Goal: Task Accomplishment & Management: Manage account settings

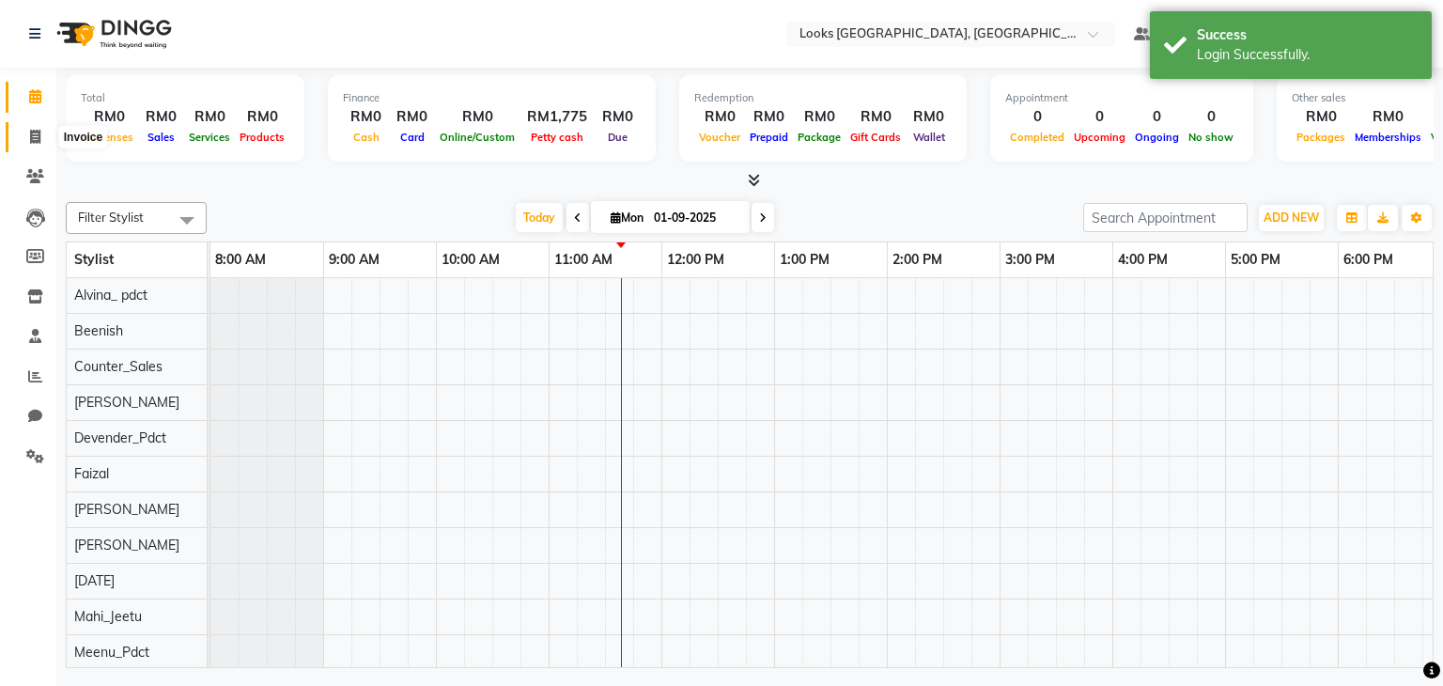
click at [38, 145] on span at bounding box center [35, 138] width 33 height 22
select select "8109"
select select "service"
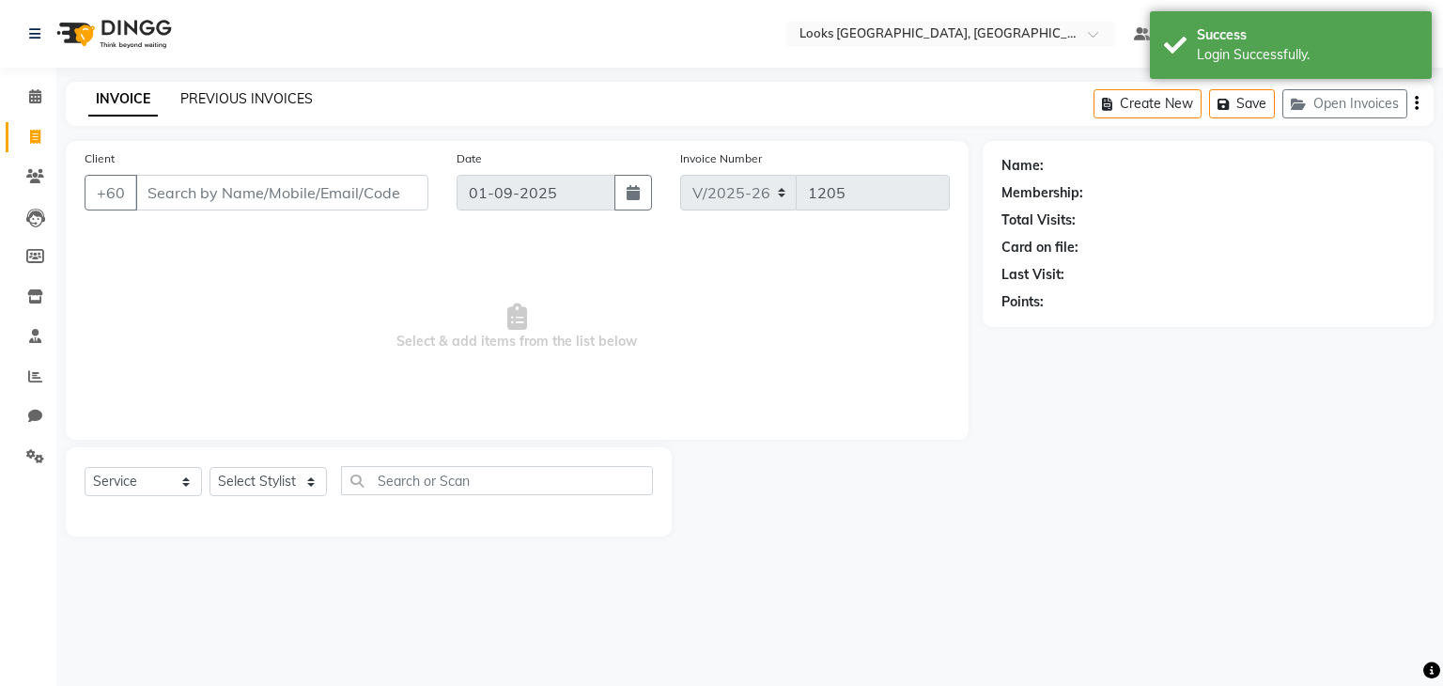
click at [218, 91] on link "PREVIOUS INVOICES" at bounding box center [246, 98] width 133 height 17
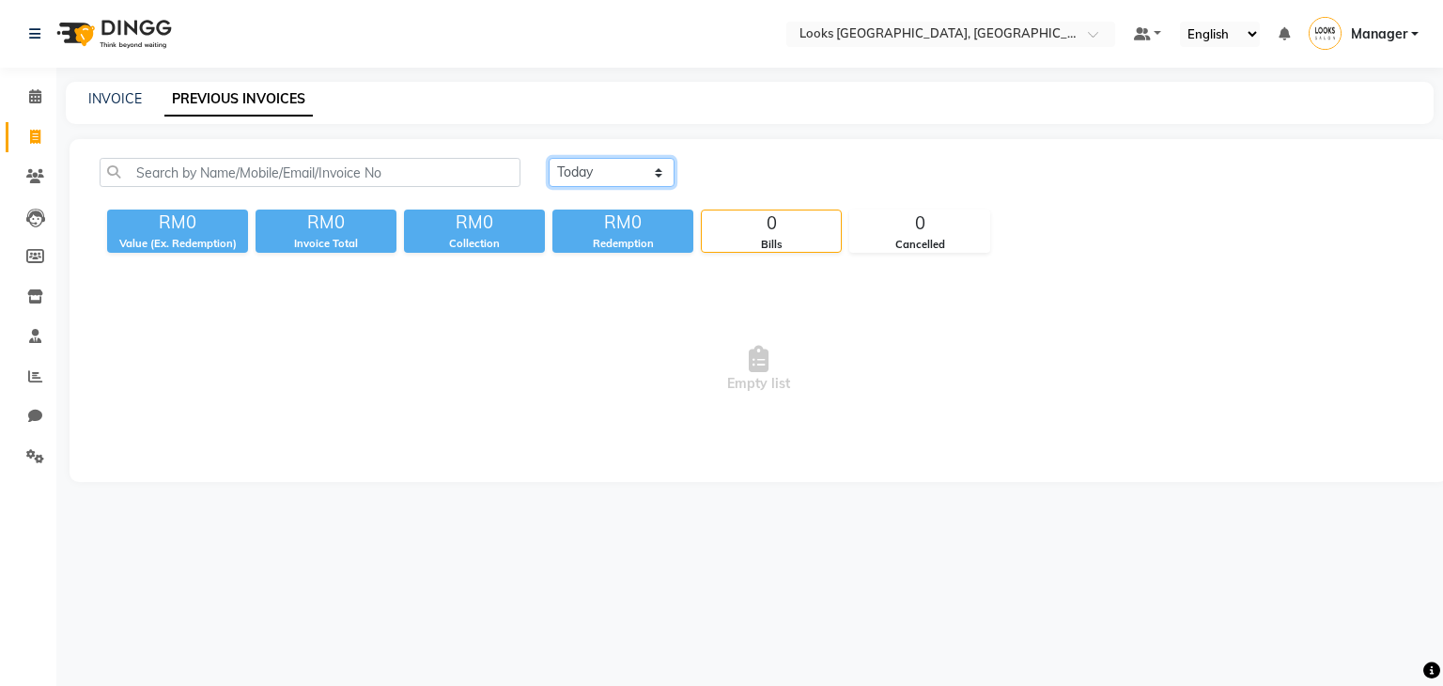
click at [626, 179] on select "[DATE] [DATE] Custom Range" at bounding box center [612, 172] width 126 height 29
select select "range"
click at [549, 158] on select "[DATE] [DATE] Custom Range" at bounding box center [612, 172] width 126 height 29
click at [751, 179] on input "01-09-2025" at bounding box center [765, 173] width 132 height 26
select select "9"
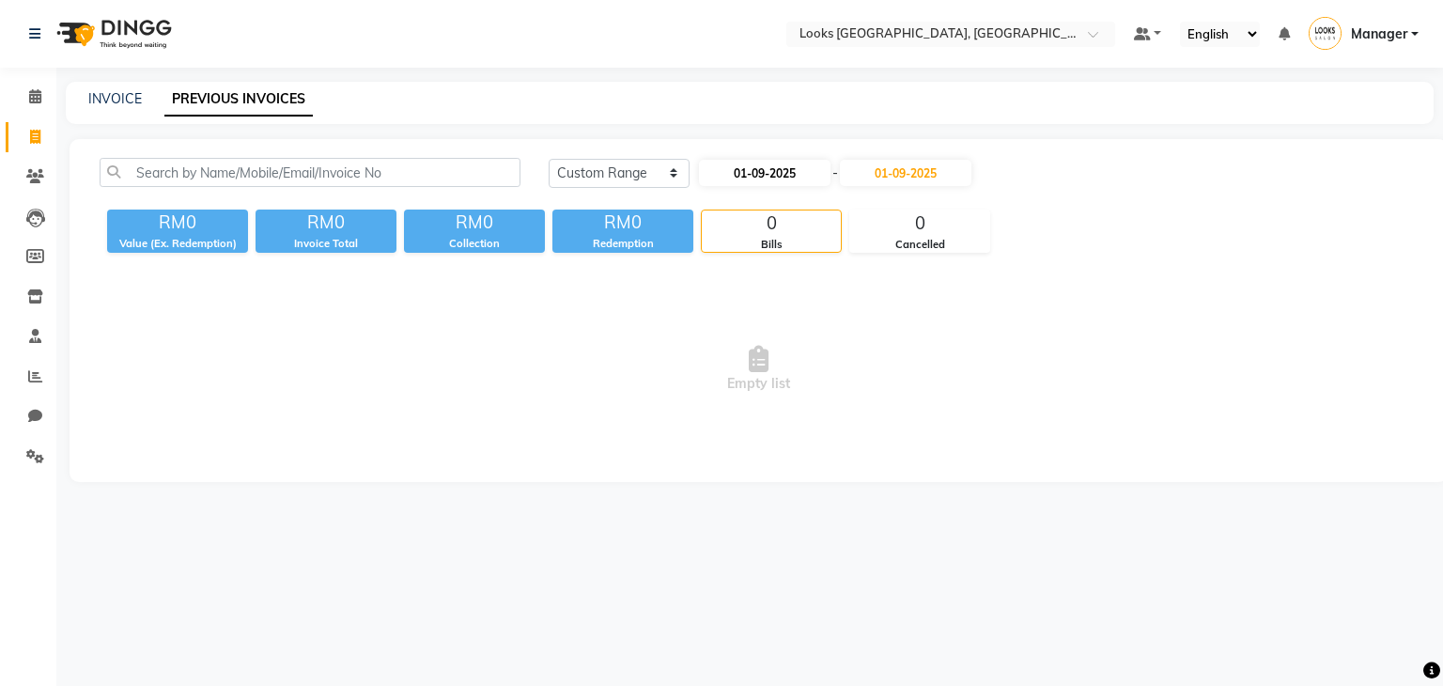
select select "2025"
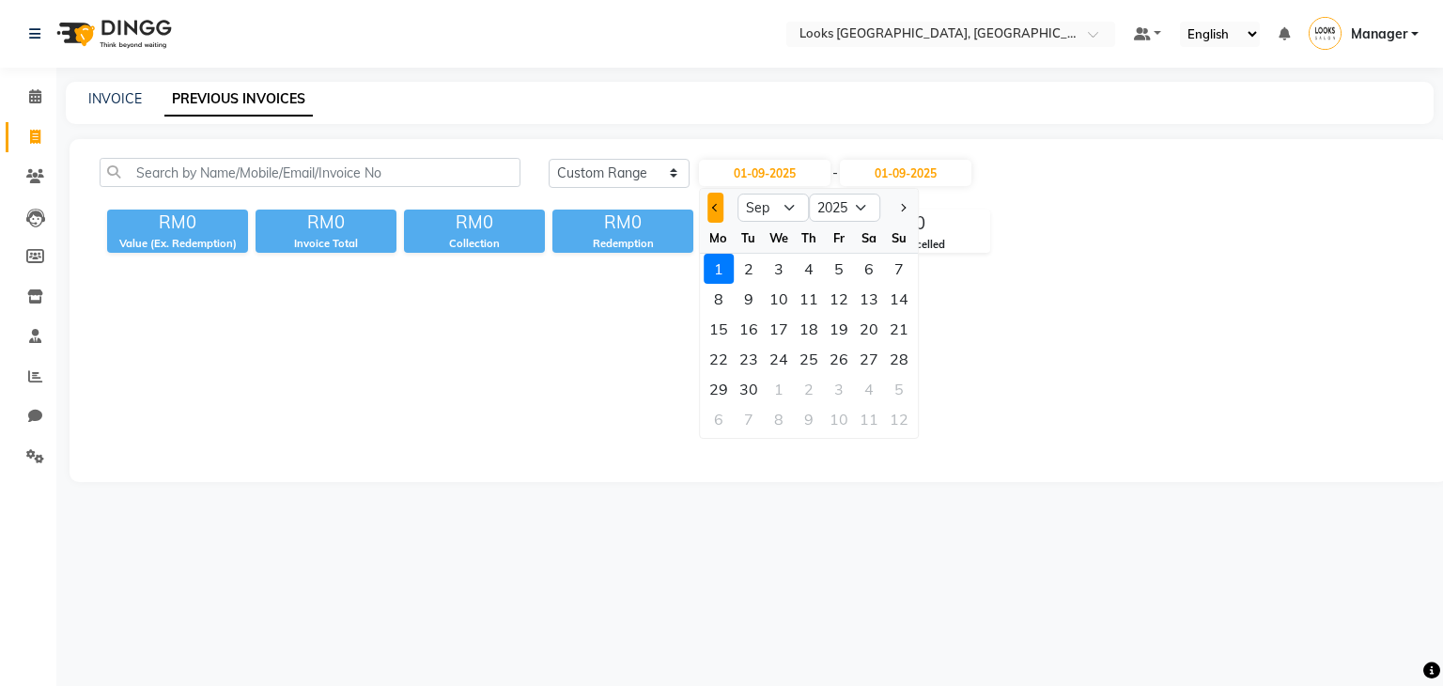
click at [716, 213] on button "Previous month" at bounding box center [716, 208] width 16 height 30
select select "8"
click at [845, 272] on div "1" at bounding box center [839, 269] width 30 height 30
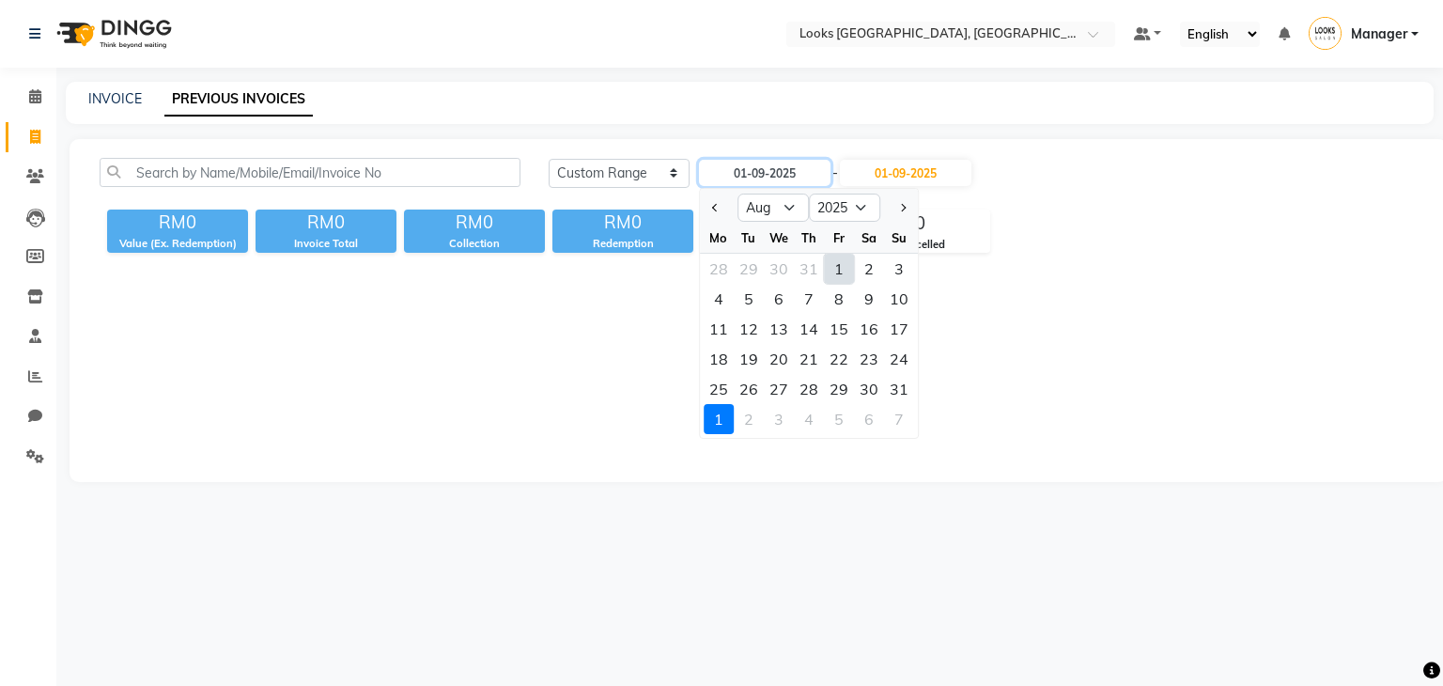
type input "[DATE]"
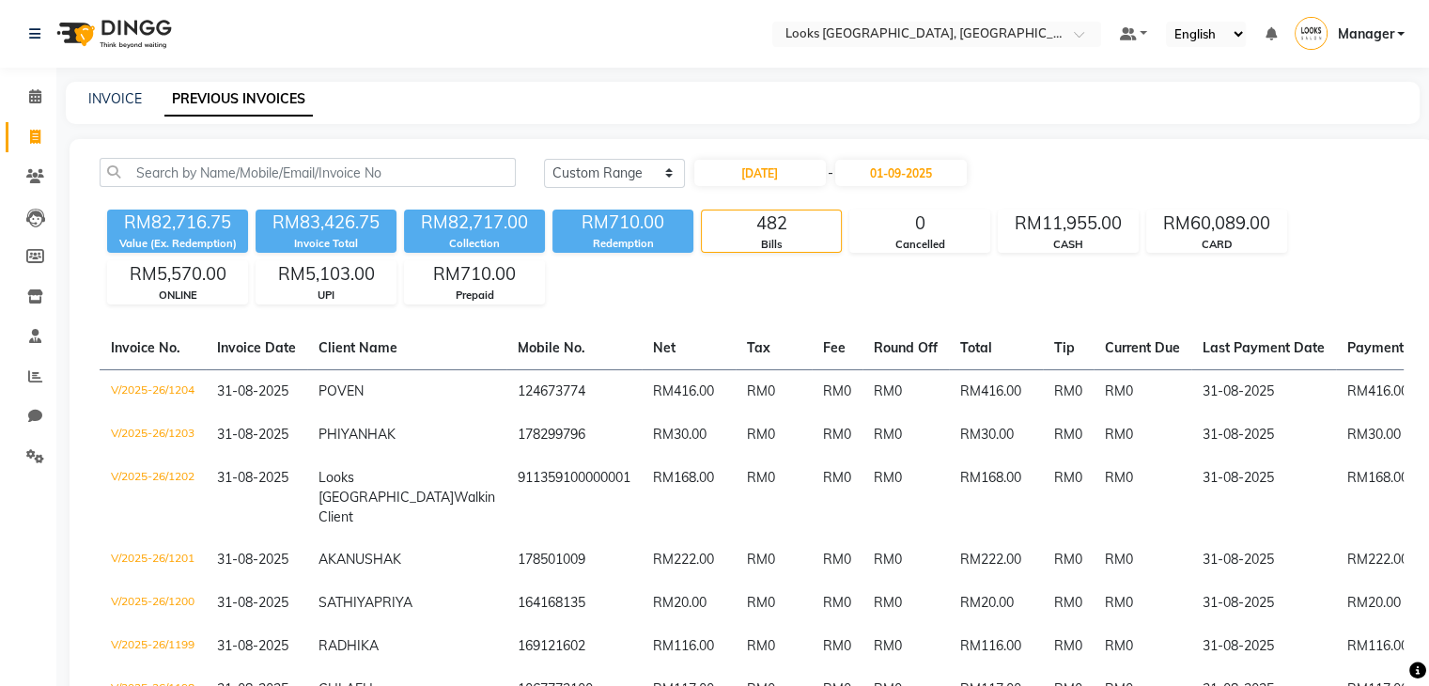
click at [931, 191] on div "[DATE] [DATE] Custom Range [DATE] - [DATE]" at bounding box center [974, 180] width 888 height 44
click at [931, 183] on input "01-09-2025" at bounding box center [901, 173] width 132 height 26
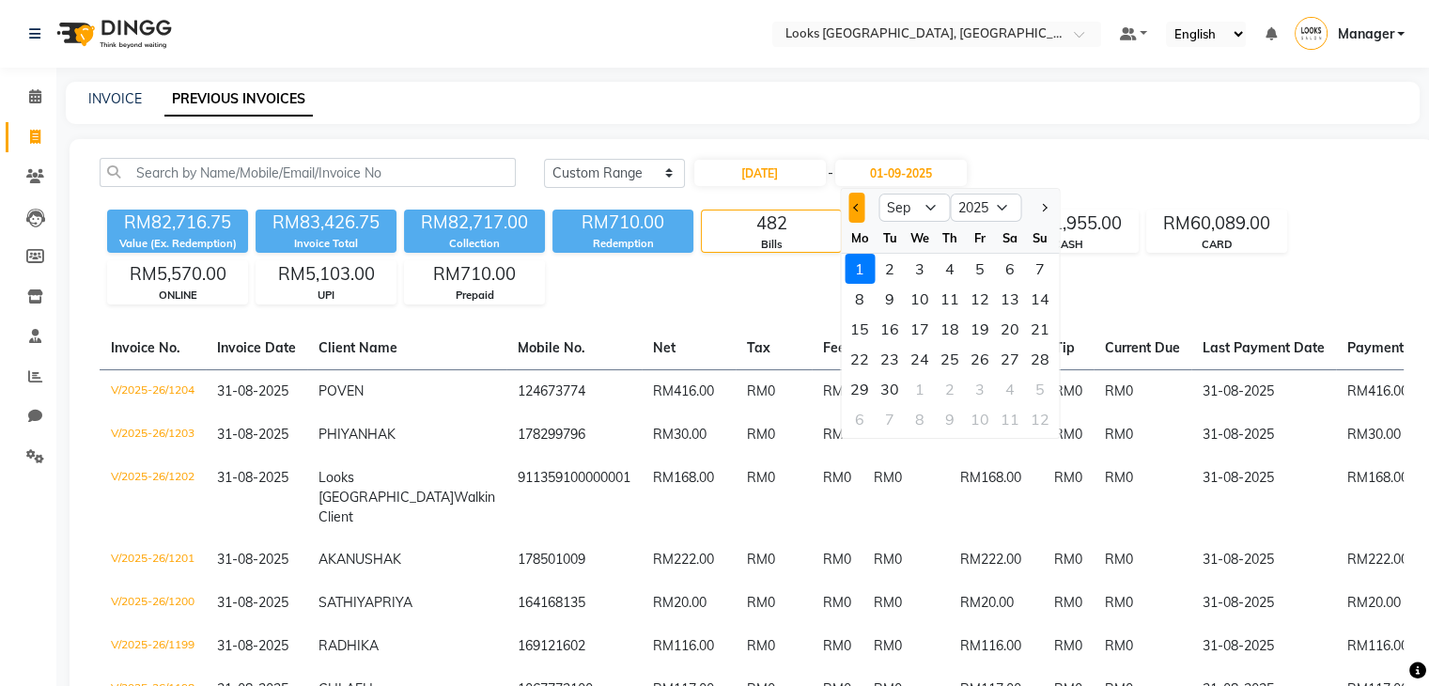
click at [855, 211] on span "Previous month" at bounding box center [857, 208] width 8 height 8
select select "8"
click at [1037, 388] on div "31" at bounding box center [1040, 389] width 30 height 30
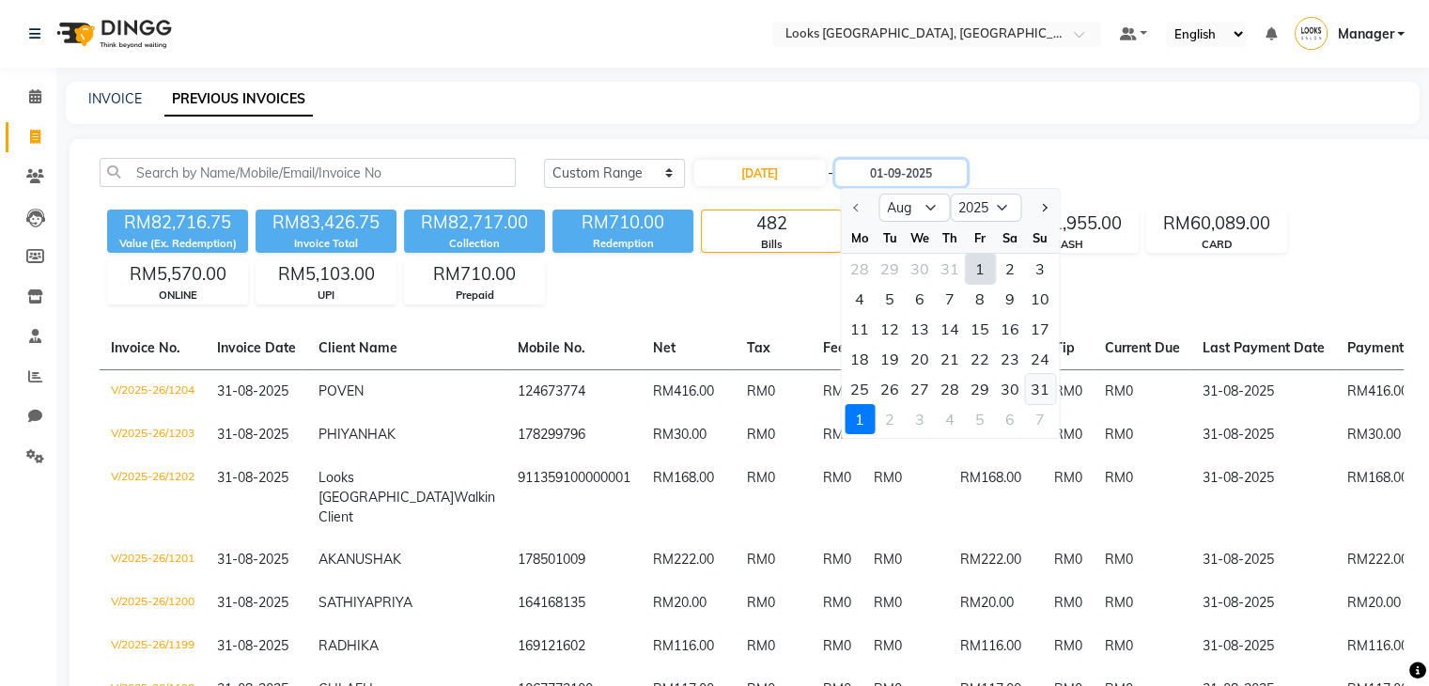
type input "31-08-2025"
